Goal: Task Accomplishment & Management: Manage account settings

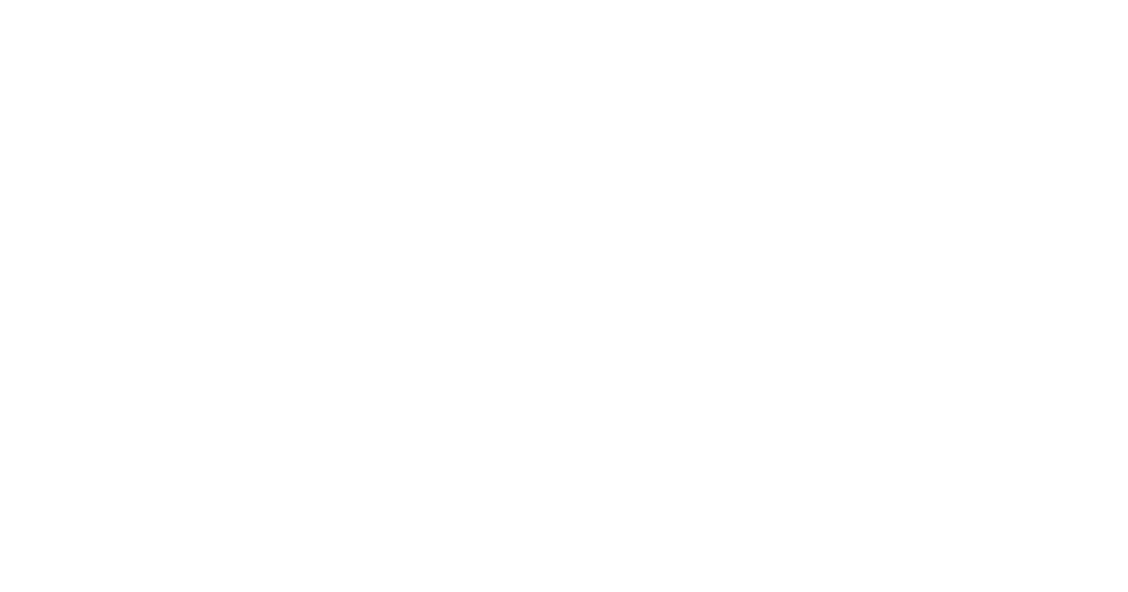
drag, startPoint x: 406, startPoint y: 138, endPoint x: 418, endPoint y: 130, distance: 14.0
click at [410, 139] on div at bounding box center [564, 296] width 1128 height 592
click at [609, 226] on div at bounding box center [564, 296] width 1128 height 592
click at [456, 195] on div at bounding box center [564, 296] width 1128 height 592
drag, startPoint x: 531, startPoint y: 191, endPoint x: 582, endPoint y: 179, distance: 51.8
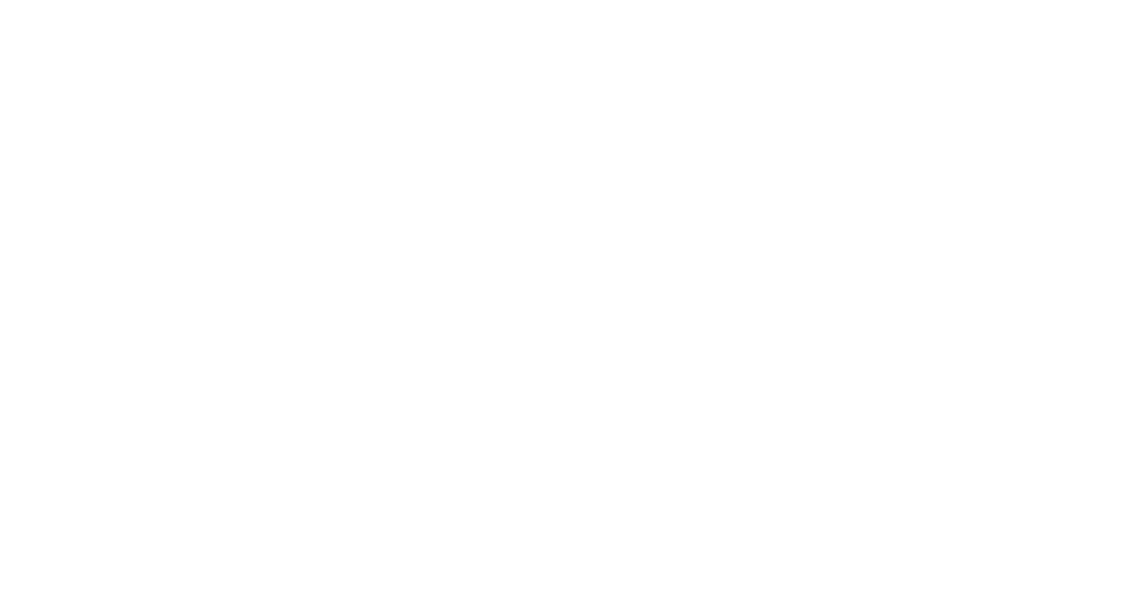
click at [533, 191] on div at bounding box center [564, 296] width 1128 height 592
click at [782, 164] on div at bounding box center [564, 296] width 1128 height 592
drag, startPoint x: 711, startPoint y: 351, endPoint x: 677, endPoint y: 343, distance: 34.4
click at [694, 351] on div at bounding box center [564, 296] width 1128 height 592
click at [614, 340] on div at bounding box center [564, 296] width 1128 height 592
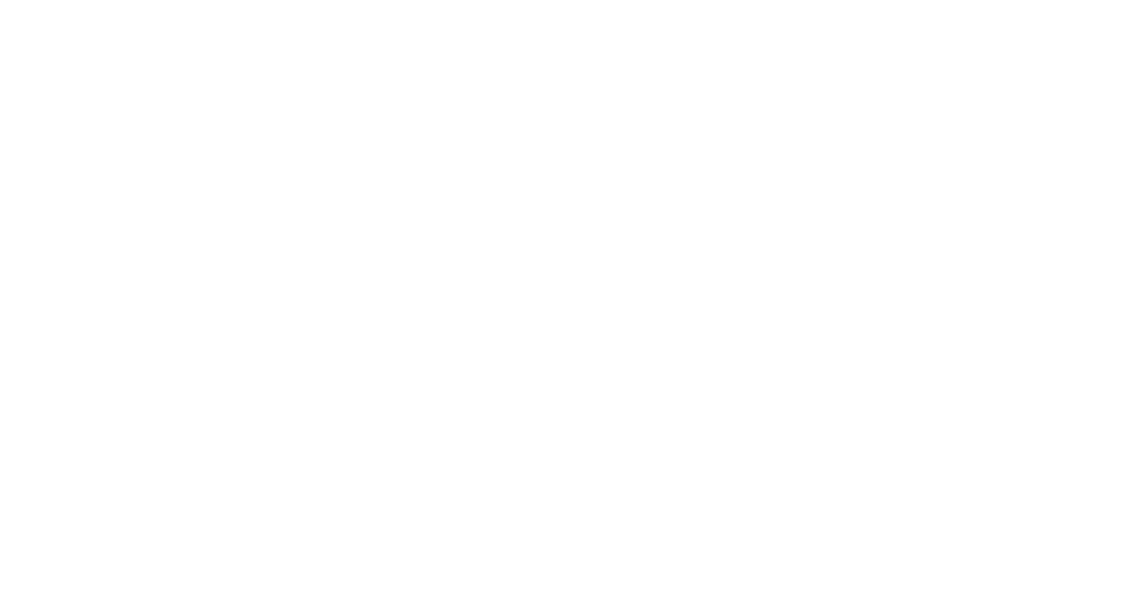
click at [445, 289] on div at bounding box center [564, 296] width 1128 height 592
